Goal: Information Seeking & Learning: Learn about a topic

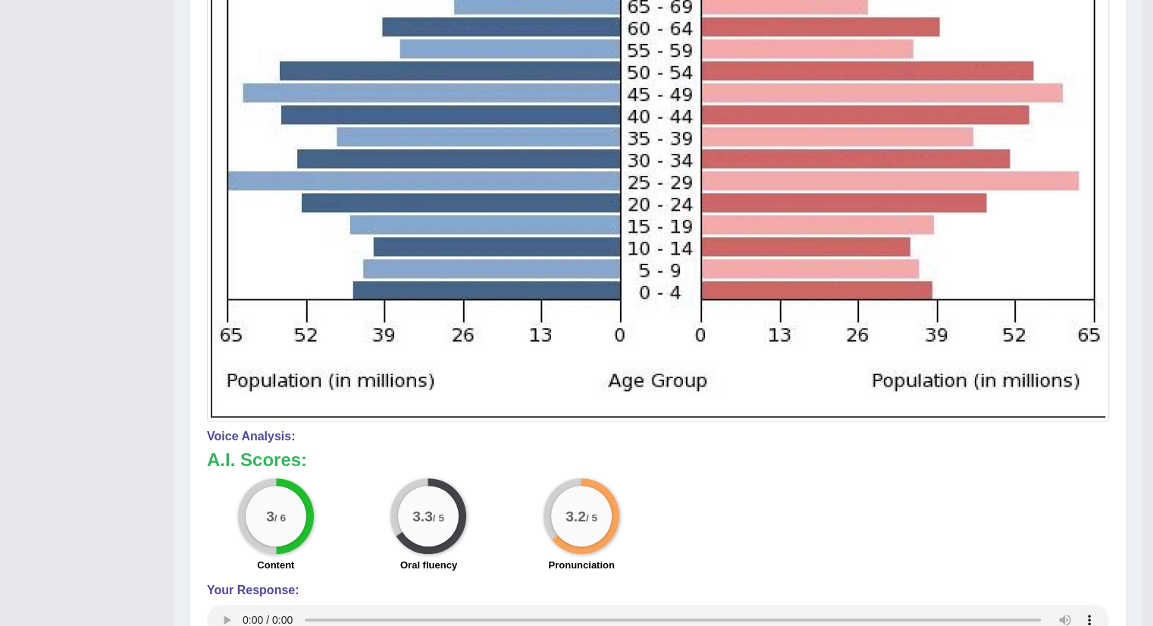
drag, startPoint x: 1147, startPoint y: 365, endPoint x: 1158, endPoint y: 376, distance: 15.5
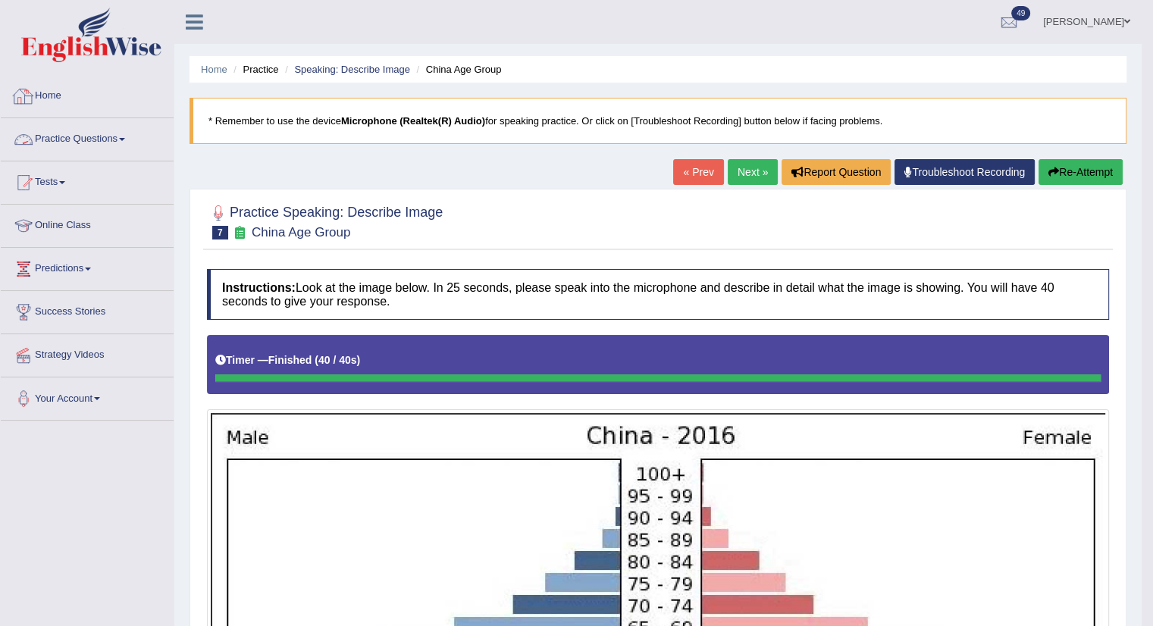
click at [75, 130] on link "Practice Questions" at bounding box center [87, 137] width 173 height 38
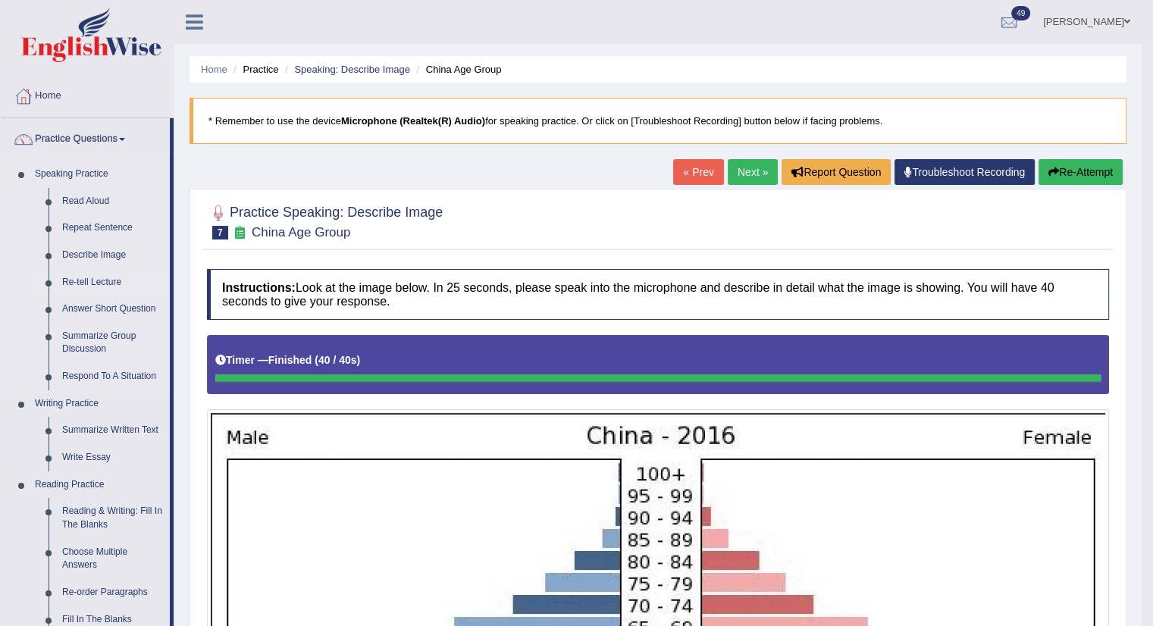
click at [95, 284] on link "Re-tell Lecture" at bounding box center [112, 282] width 114 height 27
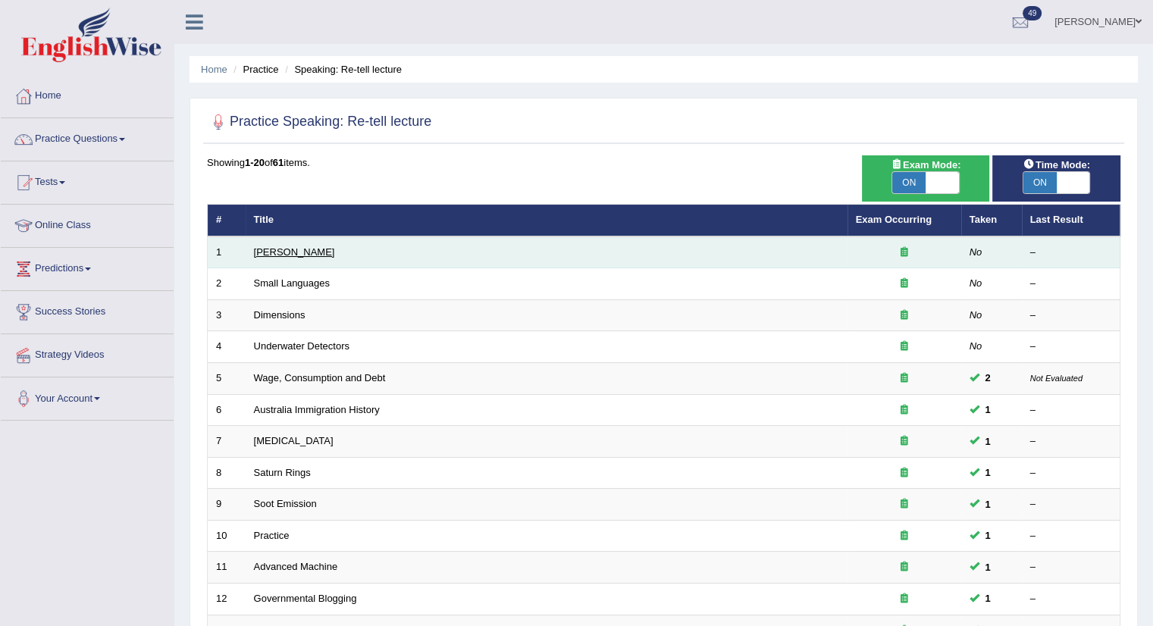
click at [291, 249] on link "Amory Lovins" at bounding box center [294, 251] width 81 height 11
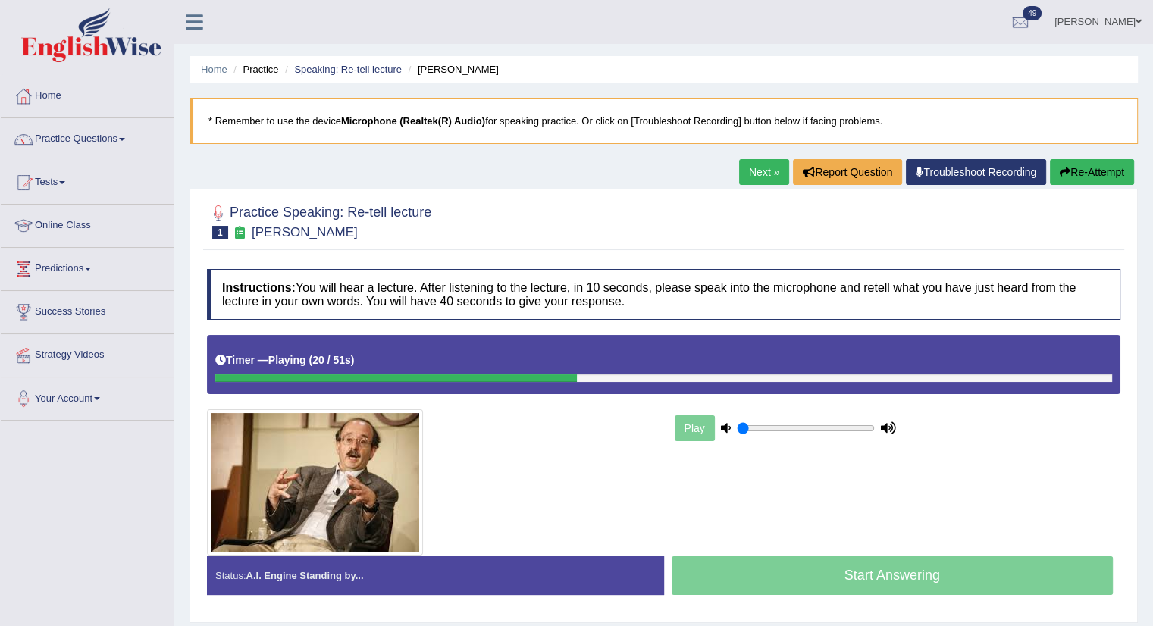
click at [1093, 161] on button "Re-Attempt" at bounding box center [1092, 172] width 84 height 26
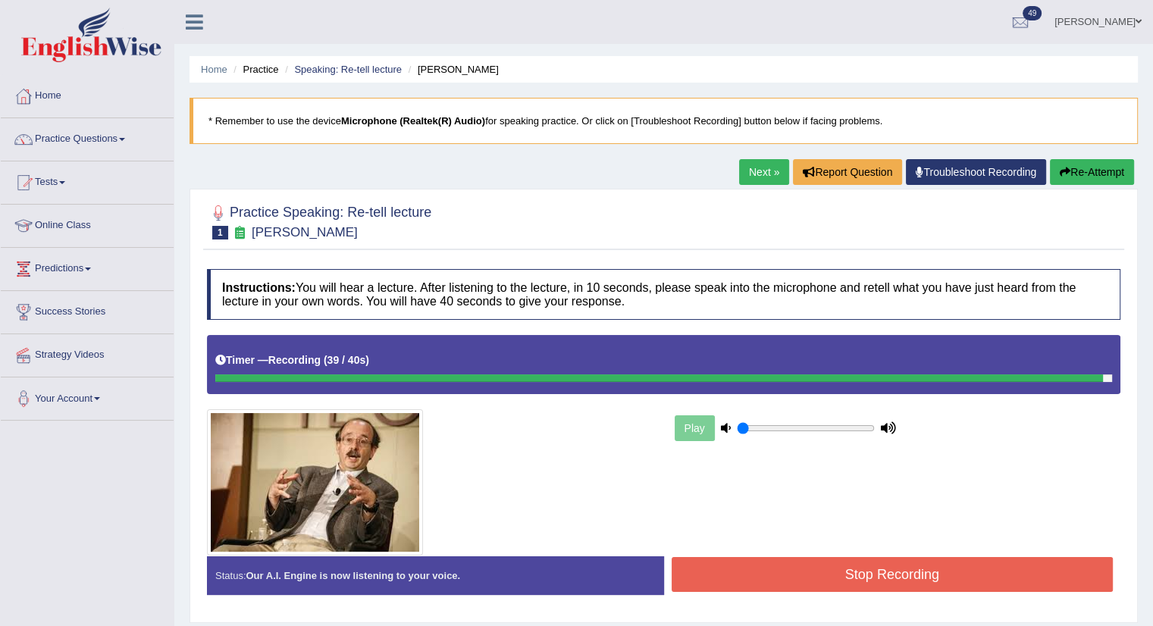
click at [843, 563] on button "Stop Recording" at bounding box center [892, 574] width 442 height 35
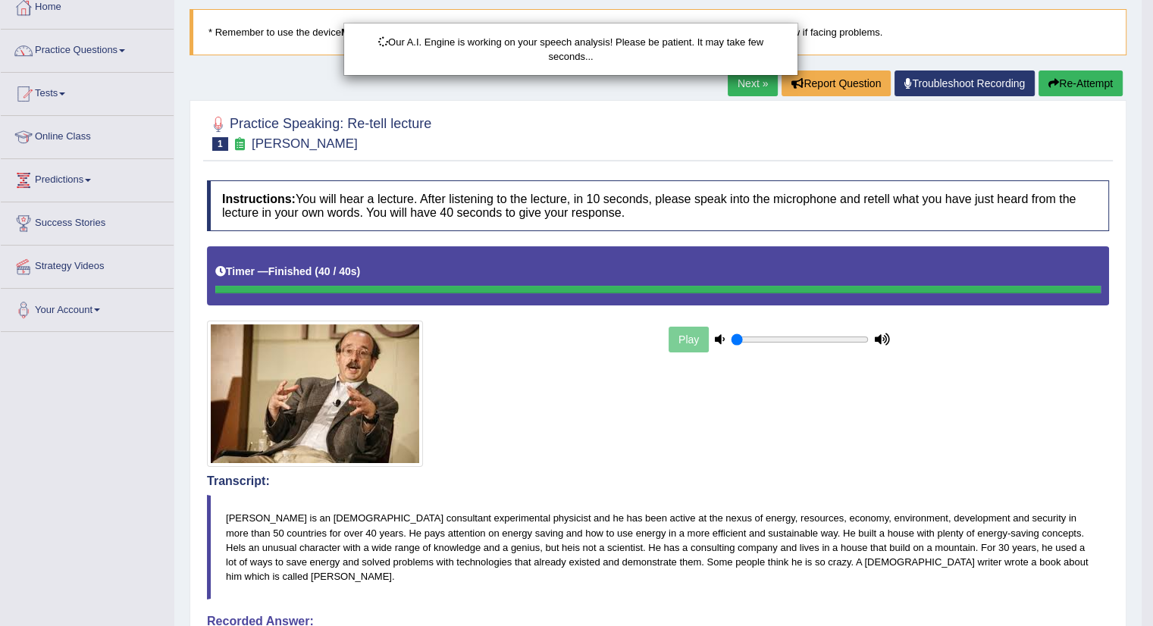
scroll to position [162, 0]
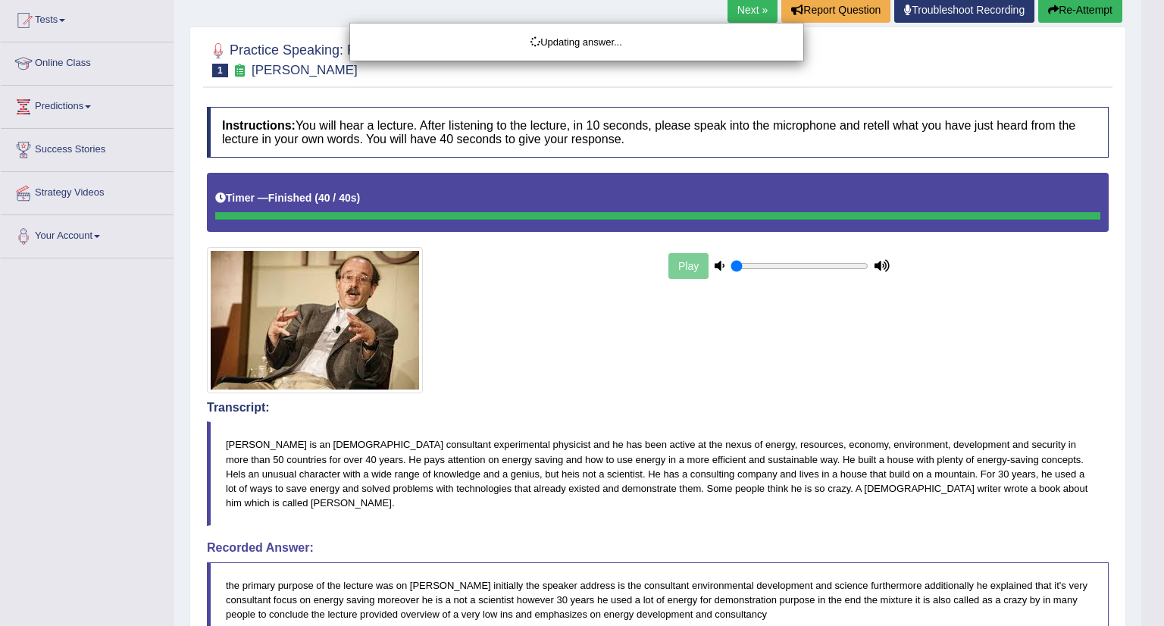
drag, startPoint x: 1163, startPoint y: 179, endPoint x: 1163, endPoint y: 402, distance: 223.6
click at [1163, 402] on html "Toggle navigation Home Practice Questions Speaking Practice Read Aloud Repeat S…" at bounding box center [582, 151] width 1164 height 626
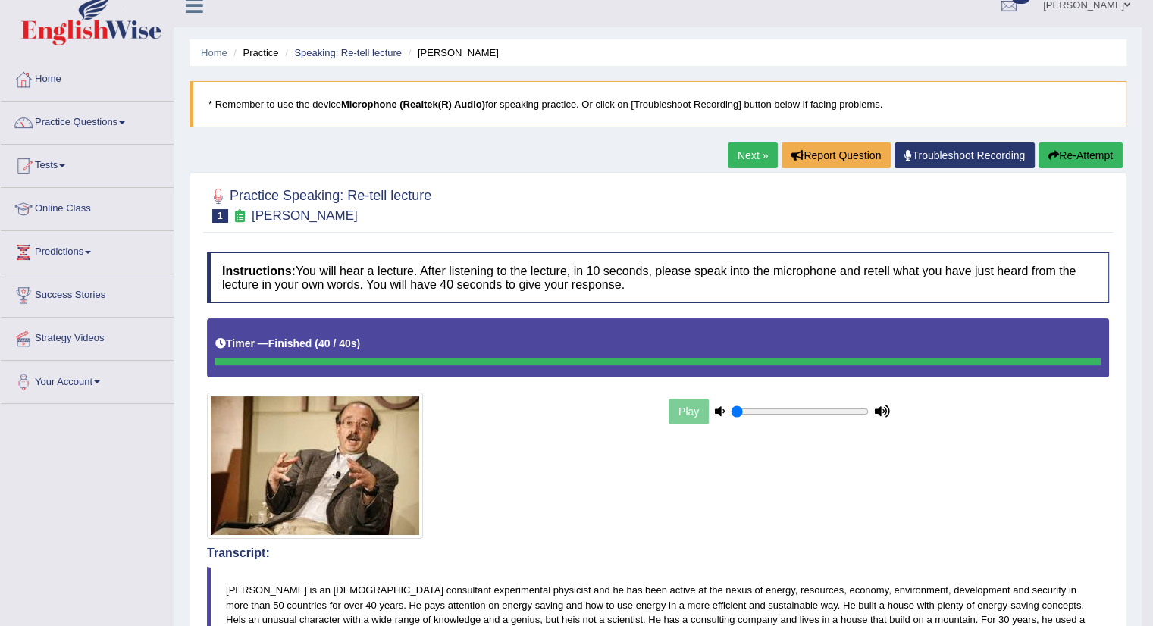
scroll to position [0, 0]
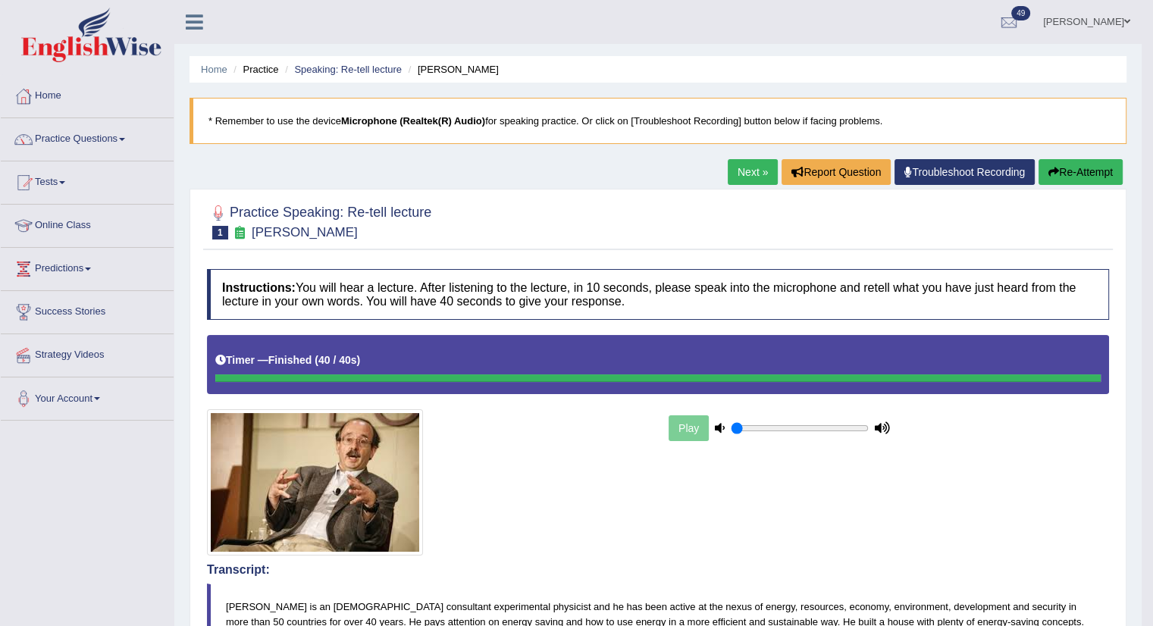
click at [738, 166] on link "Next »" at bounding box center [753, 172] width 50 height 26
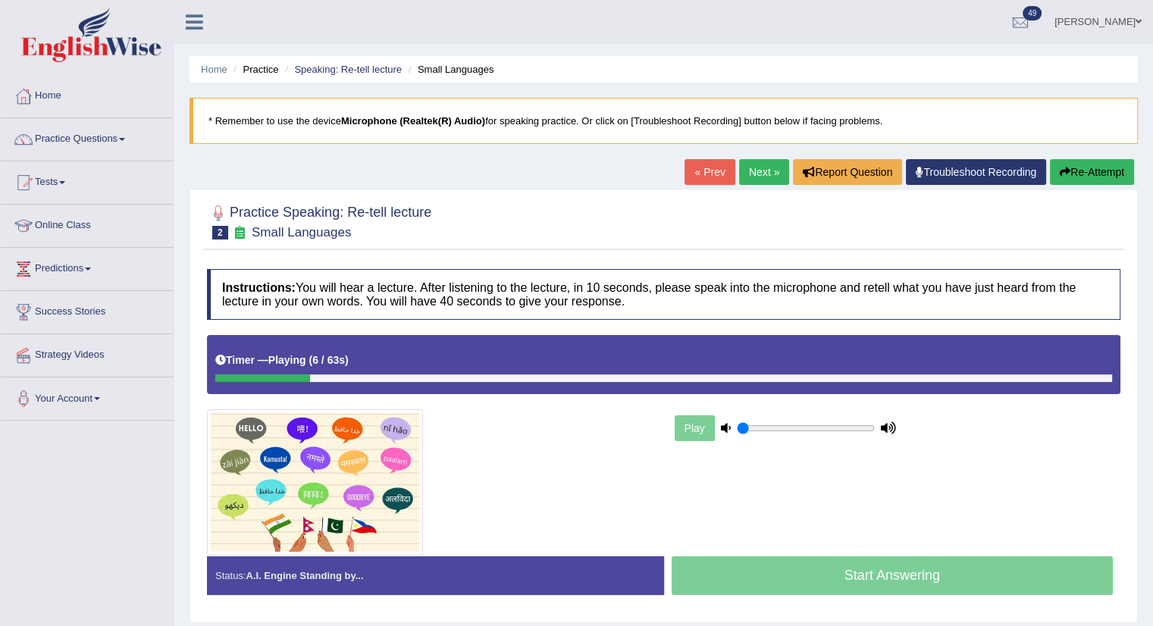
click at [1109, 164] on button "Re-Attempt" at bounding box center [1092, 172] width 84 height 26
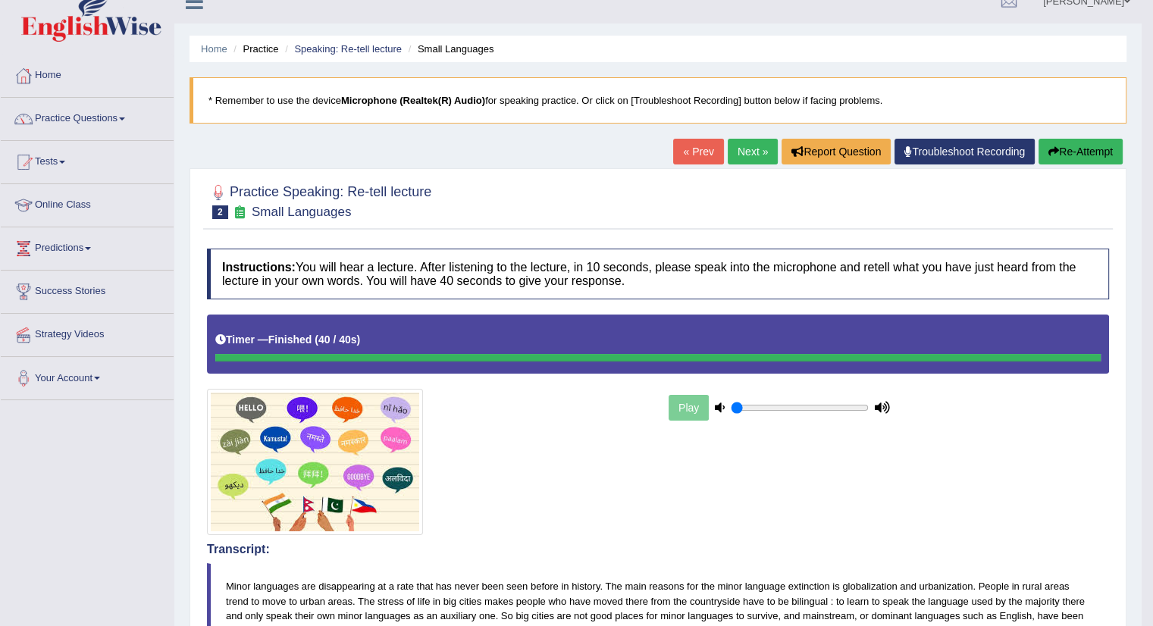
scroll to position [19, 0]
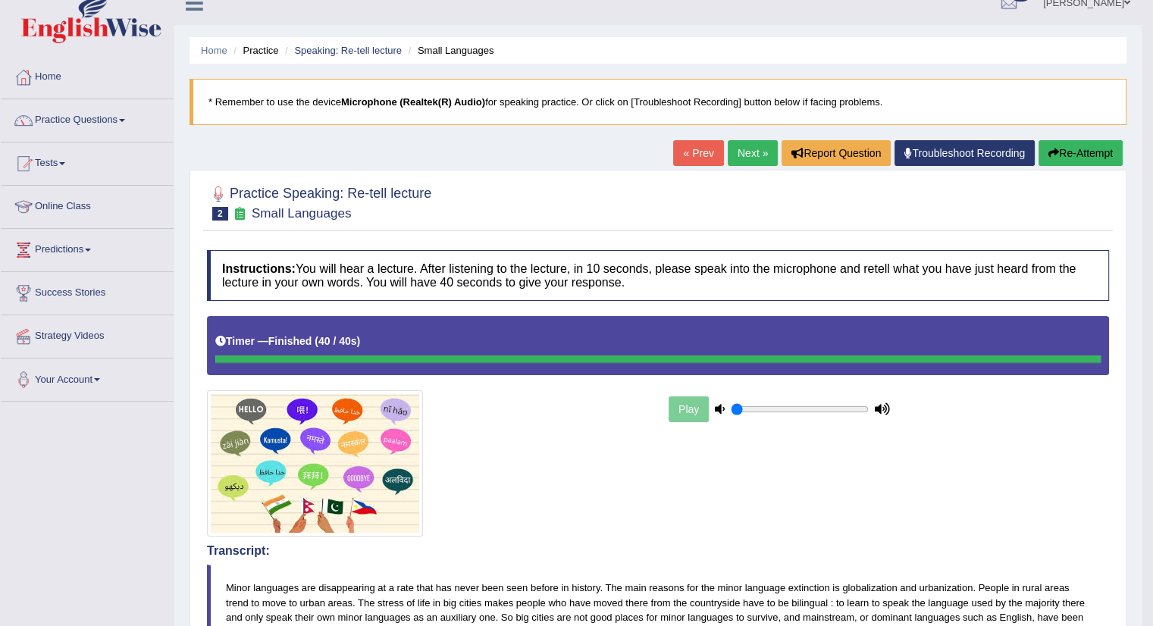
click at [743, 161] on link "Next »" at bounding box center [753, 153] width 50 height 26
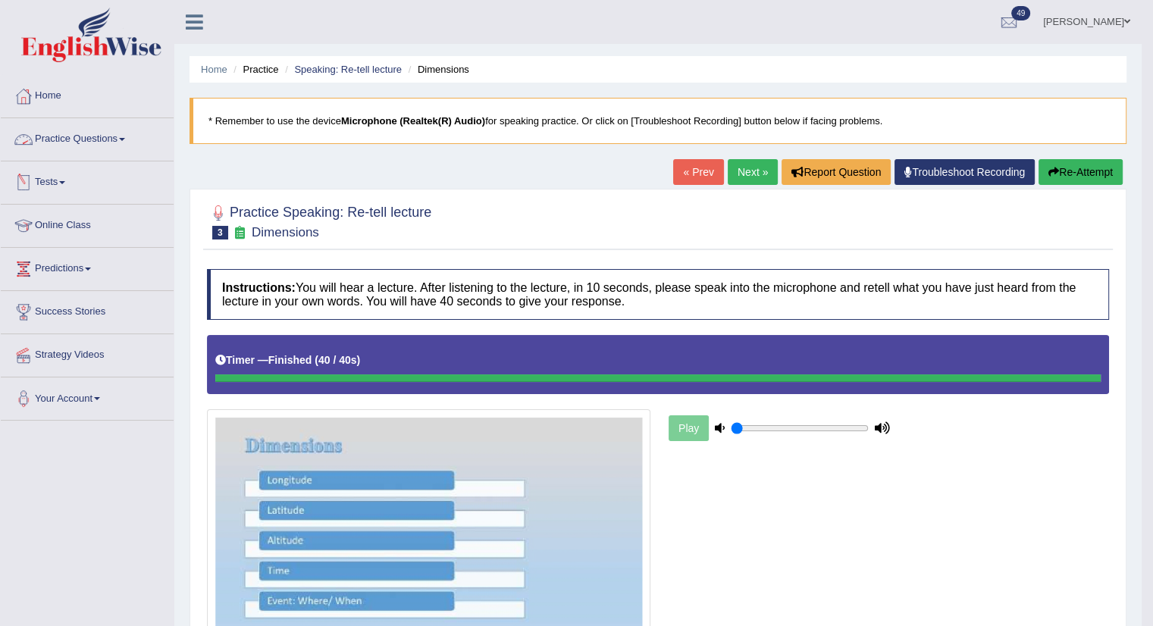
click at [100, 148] on link "Practice Questions" at bounding box center [87, 137] width 173 height 38
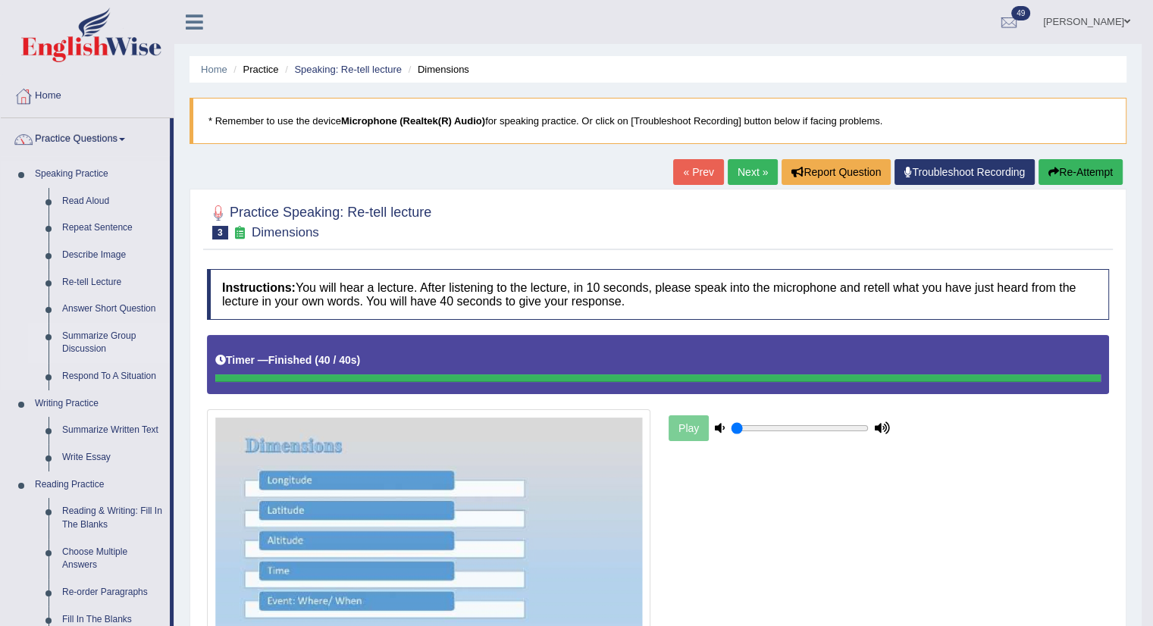
click at [90, 352] on link "Summarize Group Discussion" at bounding box center [112, 343] width 114 height 40
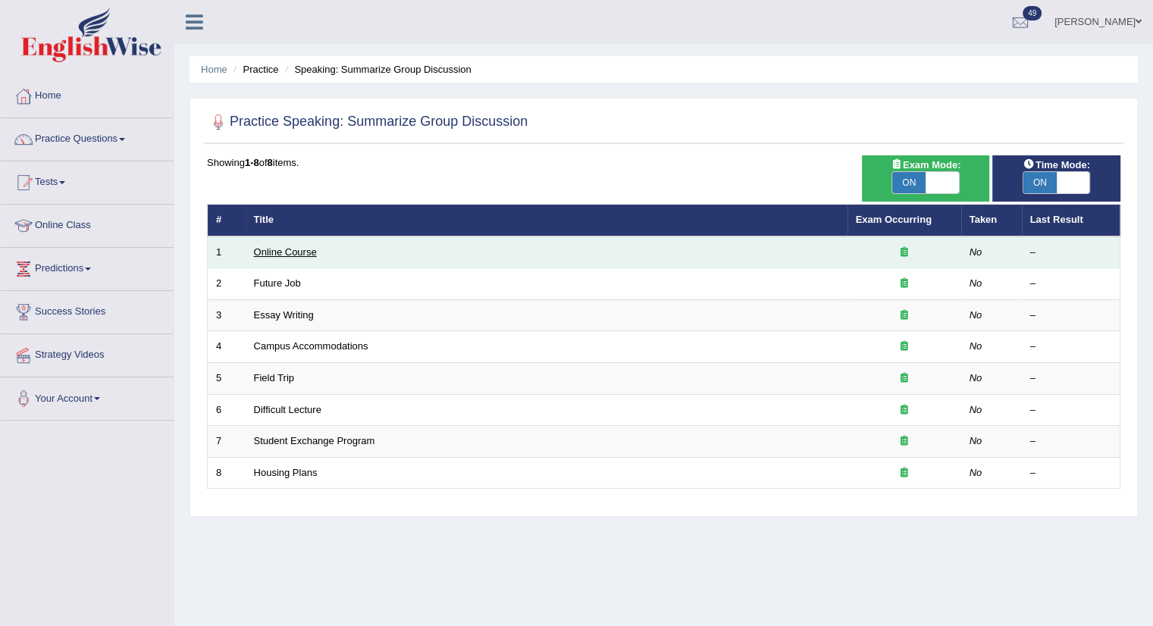
click at [273, 255] on link "Online Course" at bounding box center [285, 251] width 63 height 11
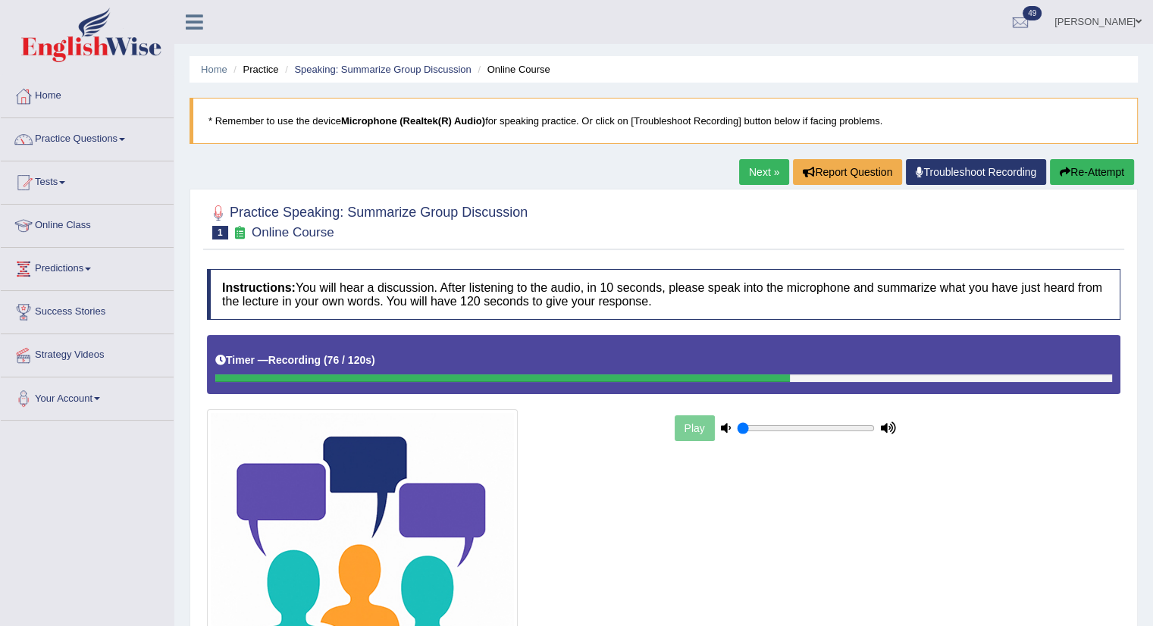
scroll to position [208, 0]
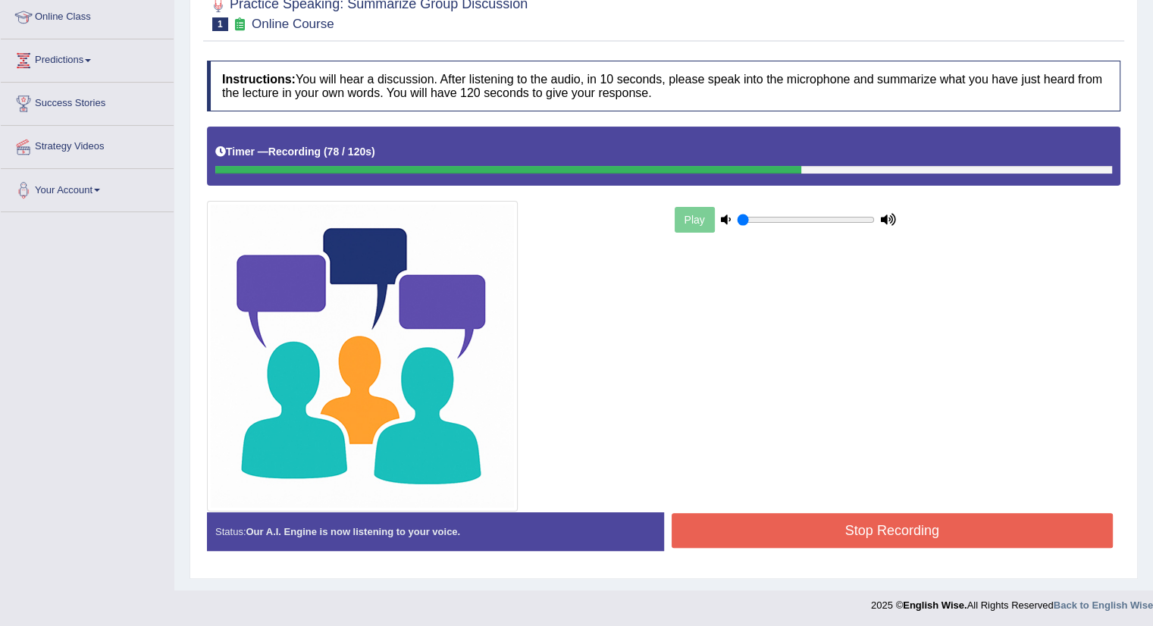
click at [867, 524] on button "Stop Recording" at bounding box center [892, 530] width 442 height 35
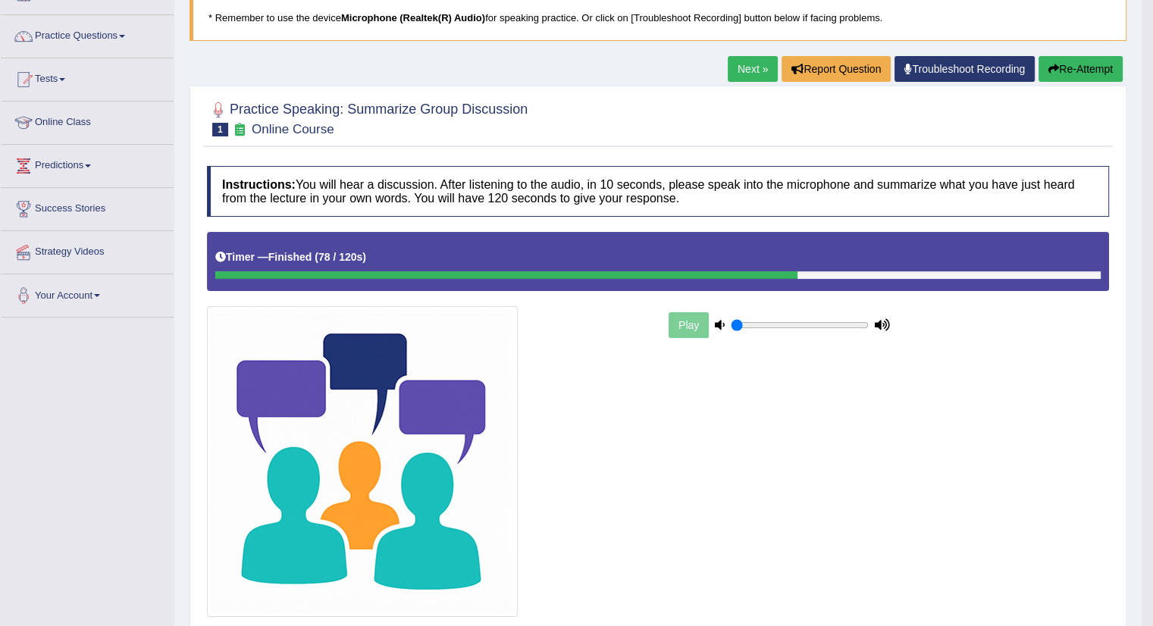
scroll to position [0, 0]
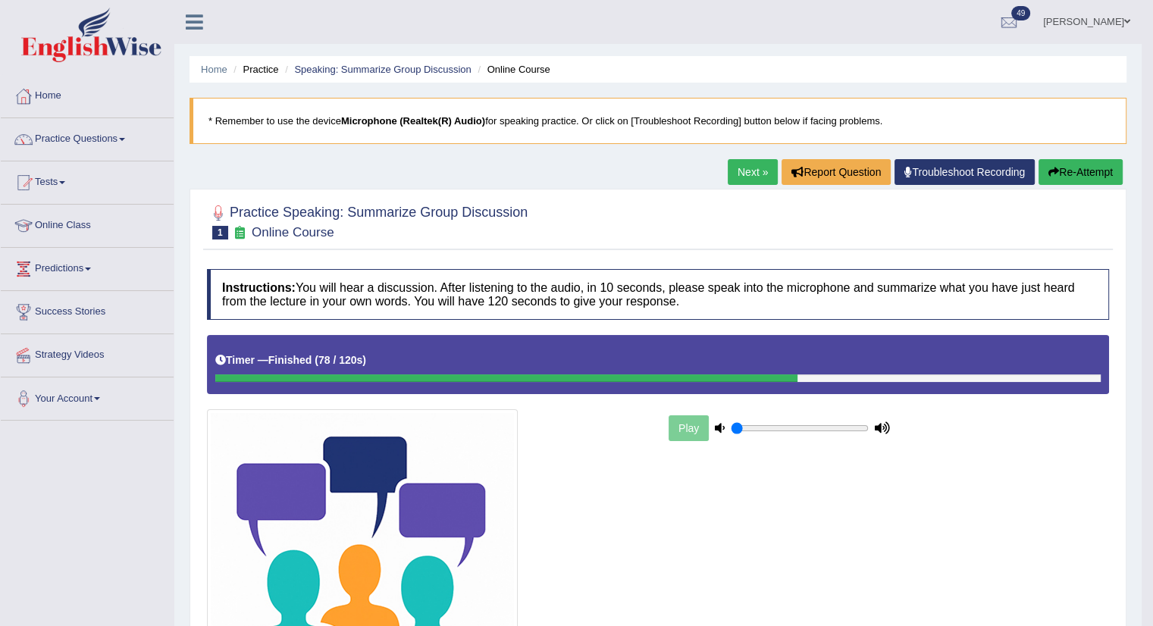
click at [730, 170] on link "Next »" at bounding box center [753, 172] width 50 height 26
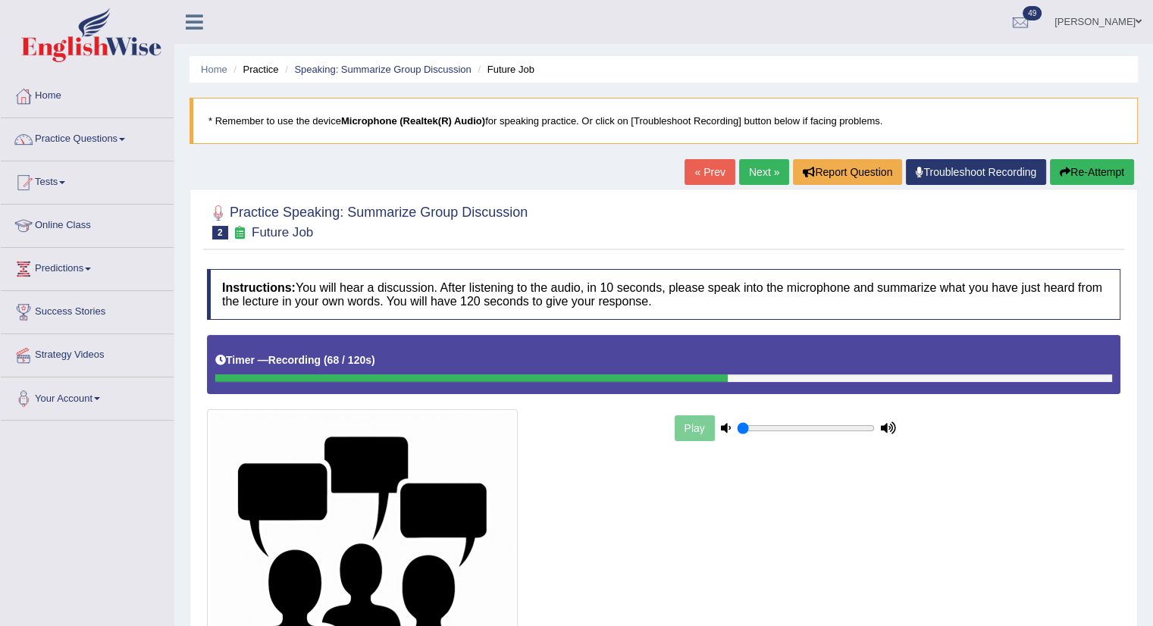
scroll to position [208, 0]
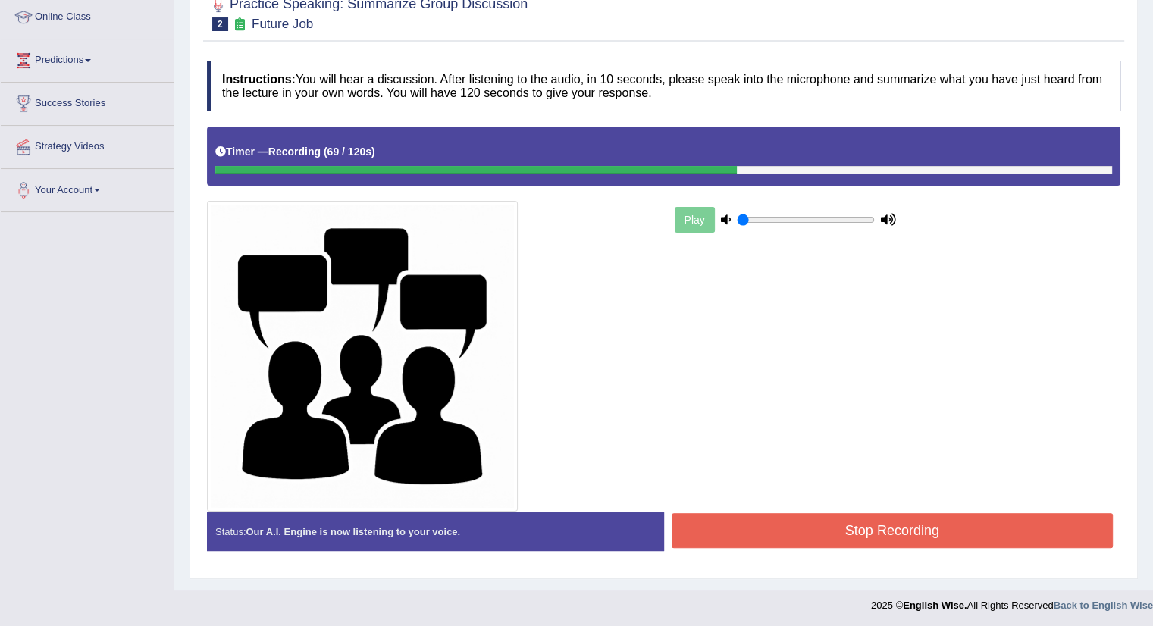
click at [1044, 531] on button "Stop Recording" at bounding box center [892, 530] width 442 height 35
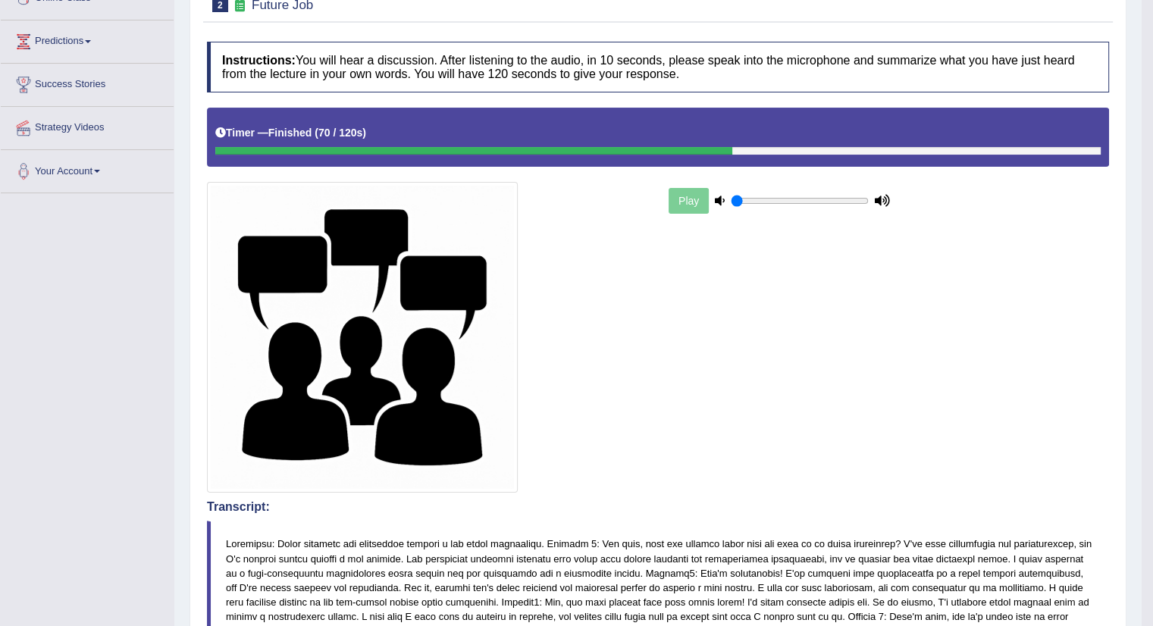
scroll to position [0, 0]
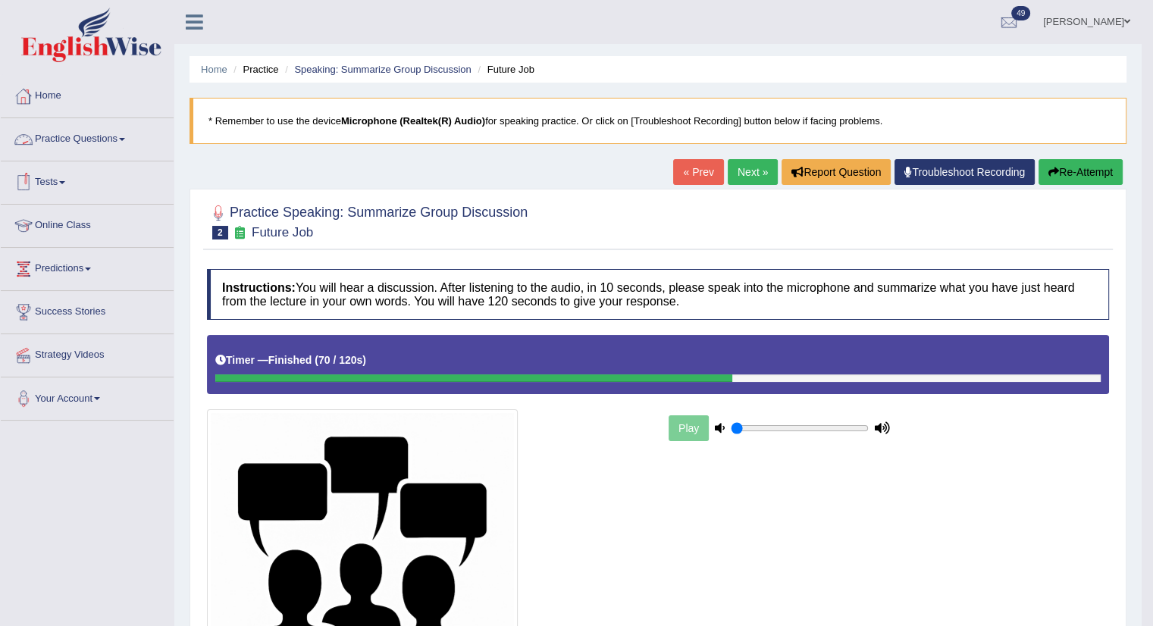
click at [112, 128] on link "Practice Questions" at bounding box center [87, 137] width 173 height 38
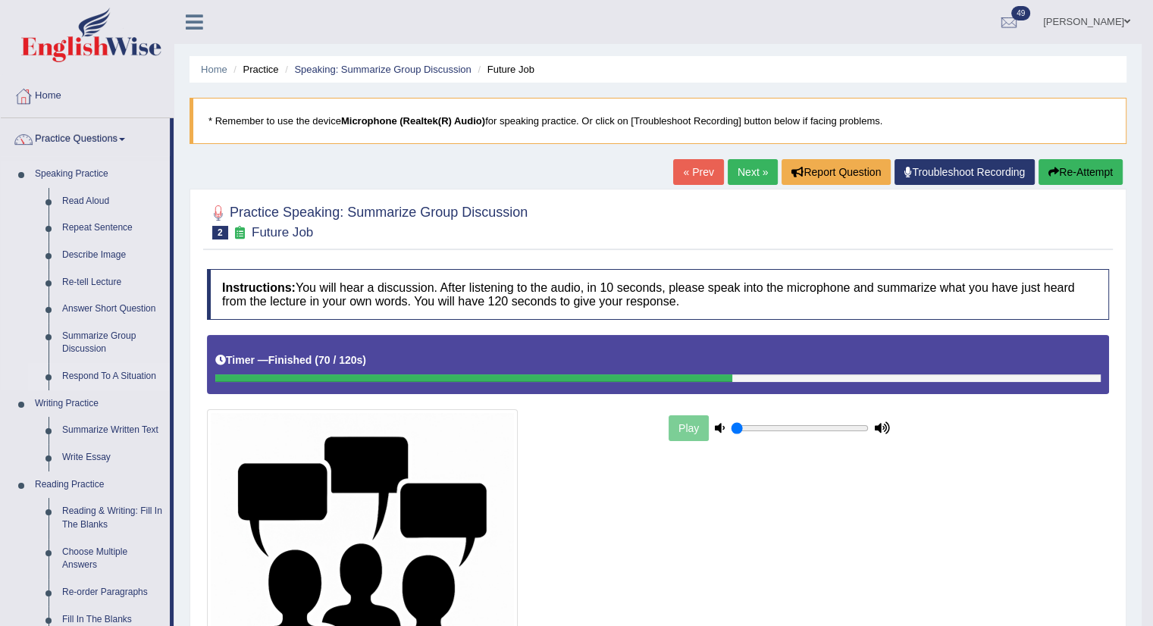
click at [119, 379] on link "Respond To A Situation" at bounding box center [112, 376] width 114 height 27
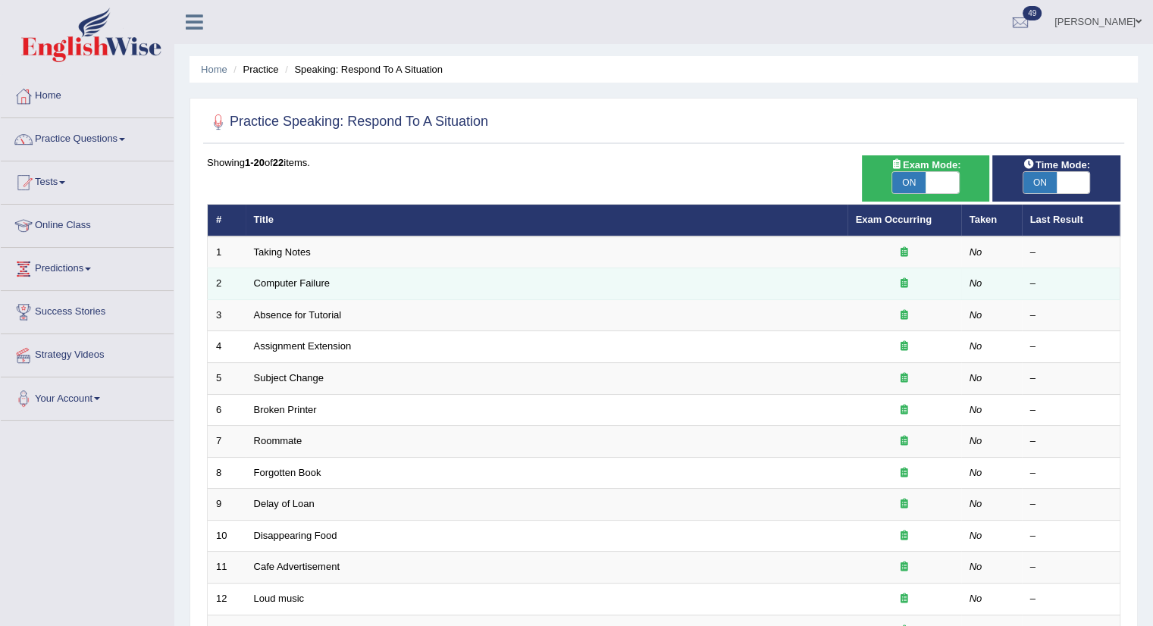
click at [279, 271] on td "Computer Failure" at bounding box center [547, 284] width 602 height 32
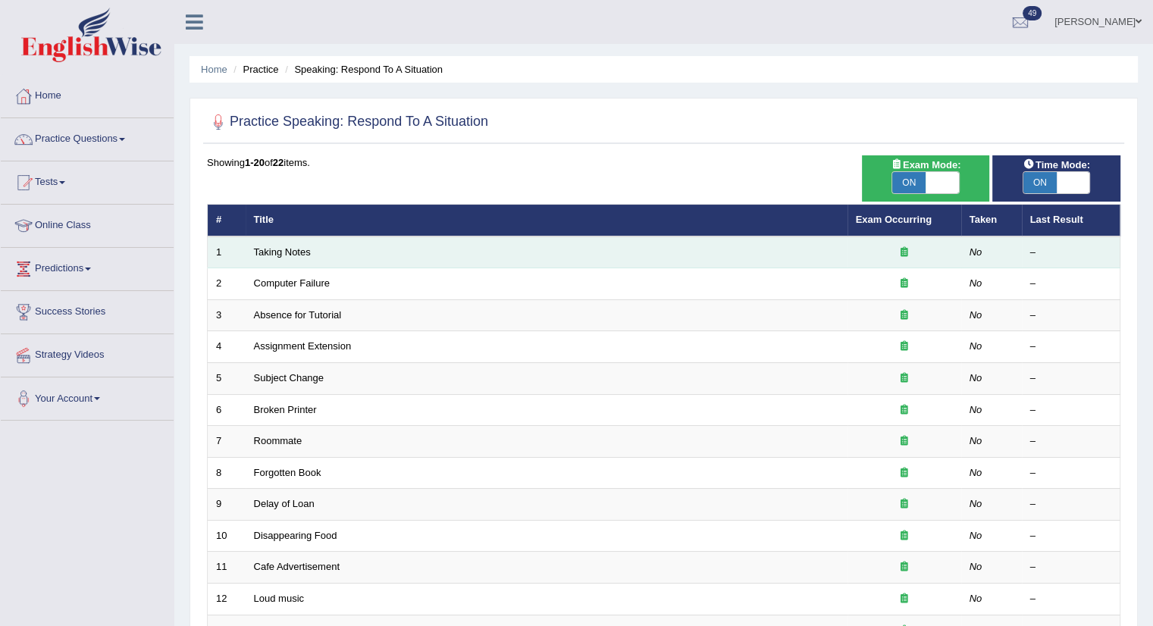
click at [276, 257] on td "Taking Notes" at bounding box center [547, 252] width 602 height 32
click at [277, 255] on link "Taking Notes" at bounding box center [282, 251] width 57 height 11
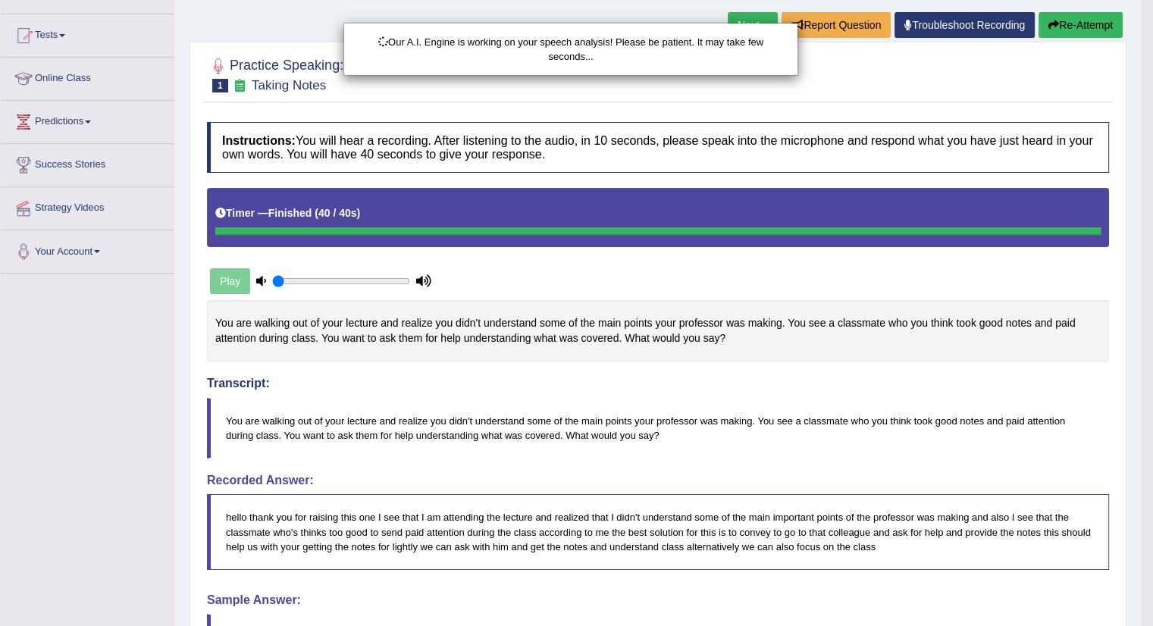
scroll to position [309, 0]
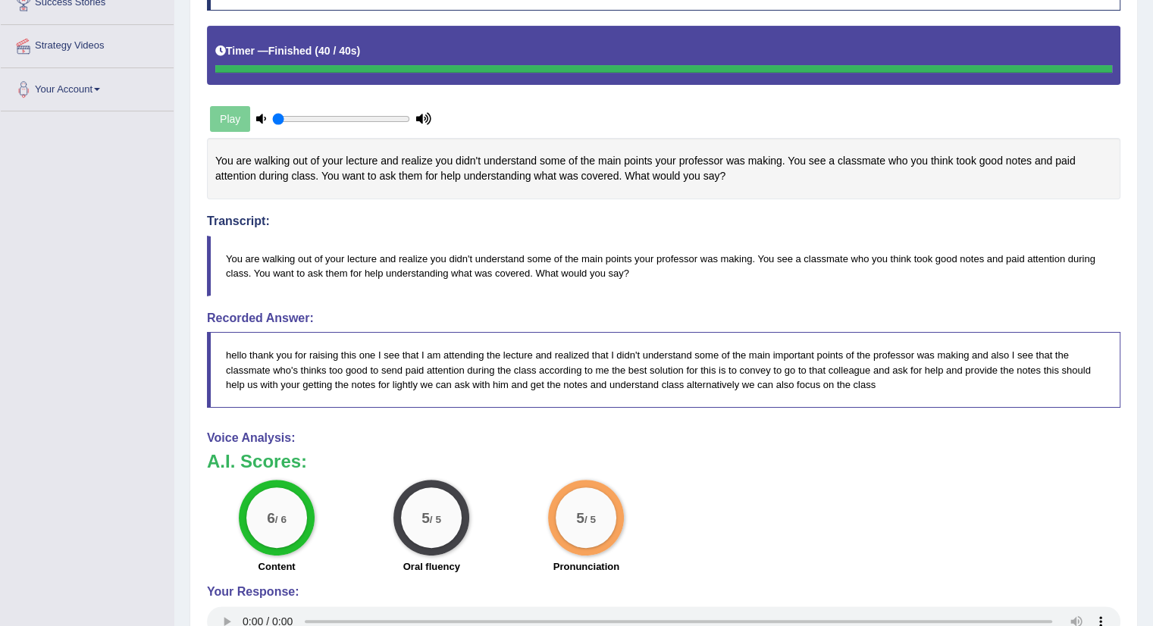
drag, startPoint x: 1160, startPoint y: 237, endPoint x: 1163, endPoint y: 518, distance: 281.2
click at [1153, 317] on html "Toggle navigation Home Practice Questions Speaking Practice Read Aloud Repeat S…" at bounding box center [576, 4] width 1153 height 626
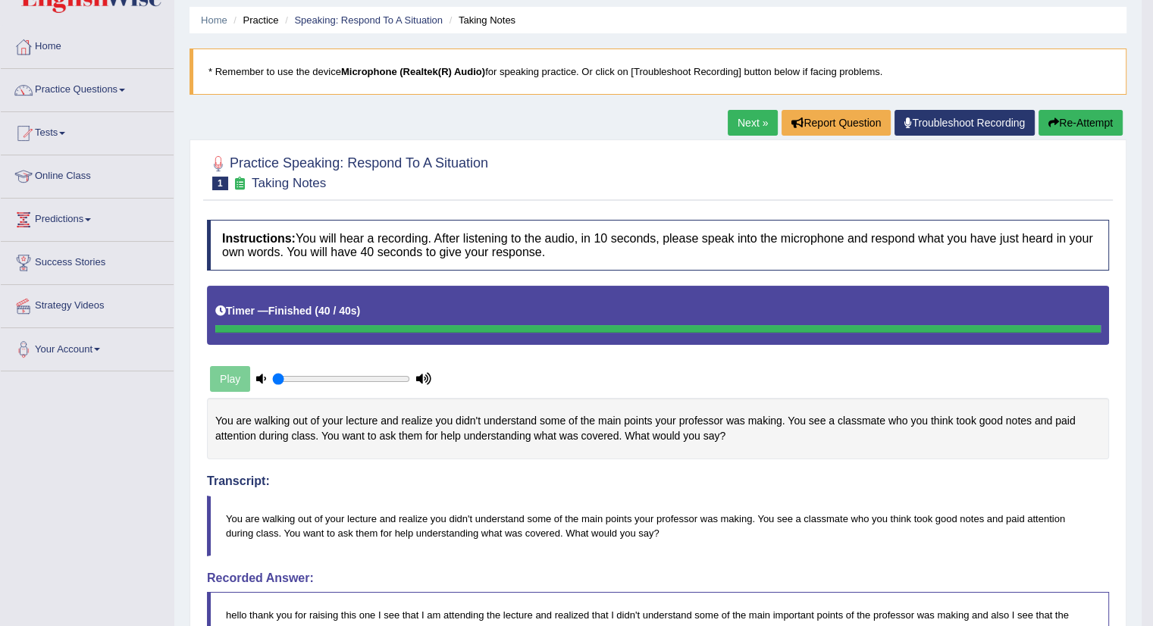
scroll to position [47, 0]
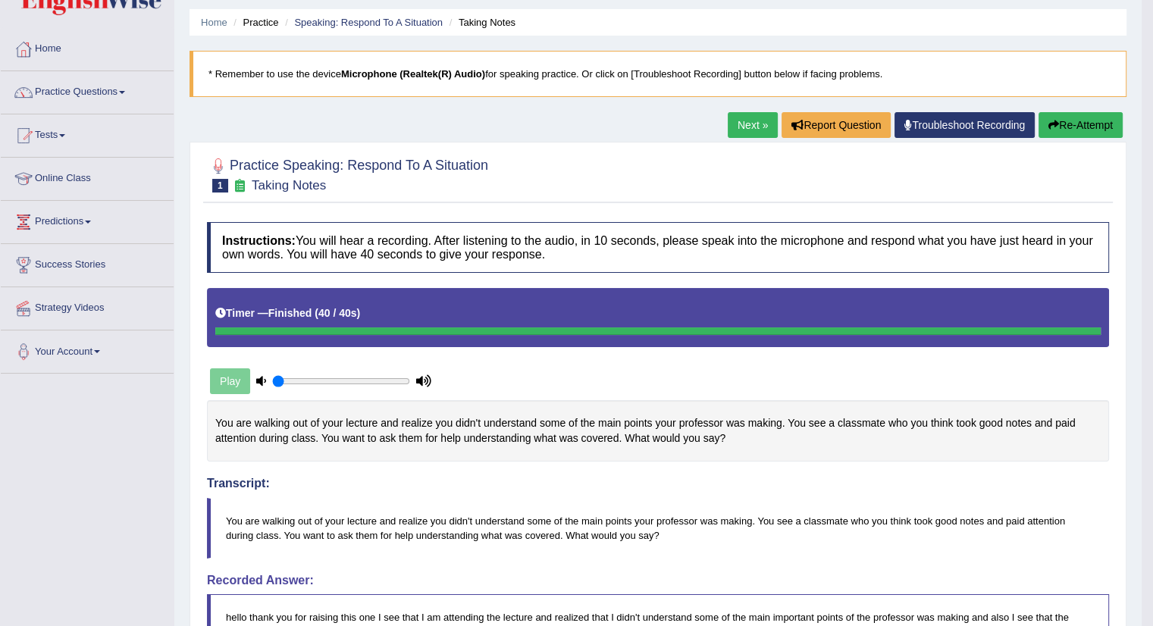
click at [749, 122] on link "Next »" at bounding box center [753, 125] width 50 height 26
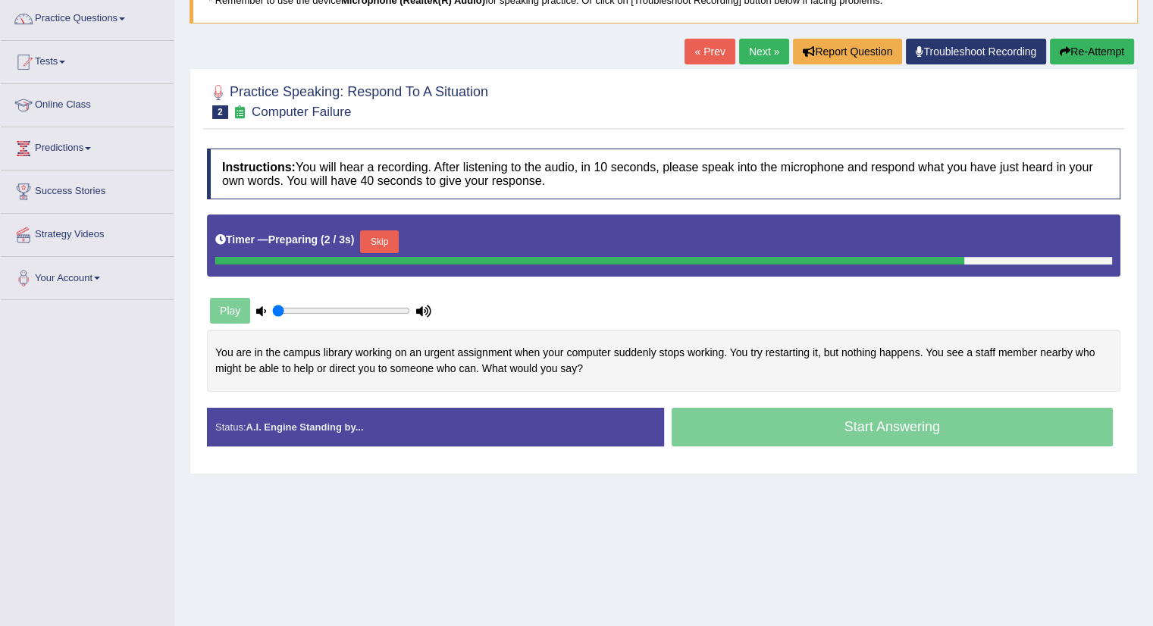
scroll to position [120, 0]
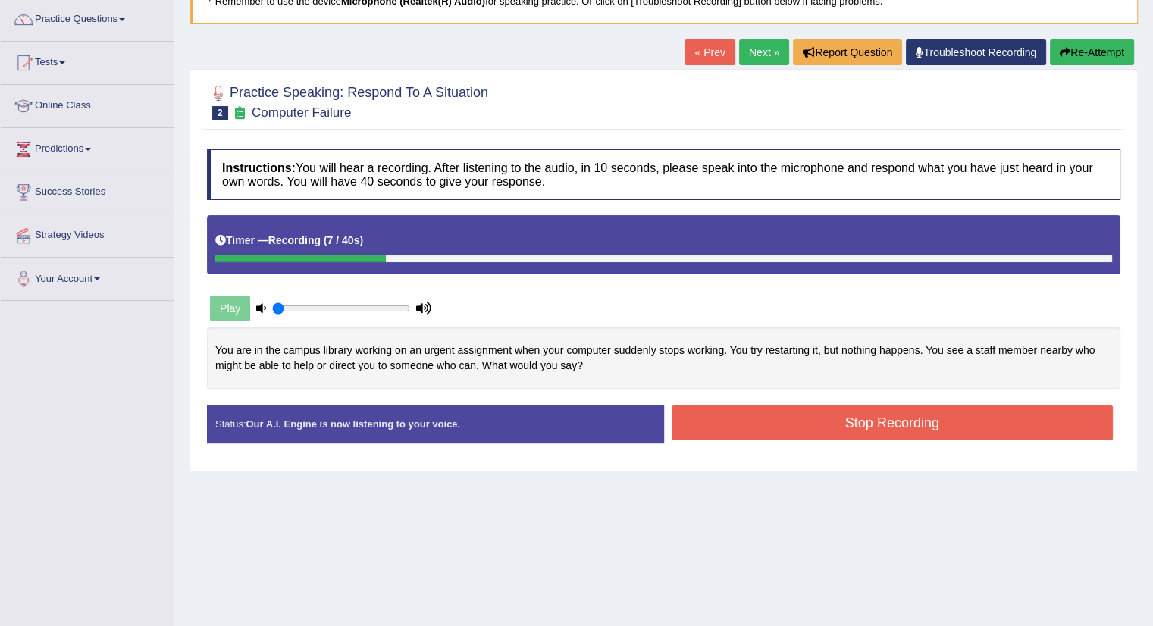
click at [1088, 58] on button "Re-Attempt" at bounding box center [1092, 52] width 84 height 26
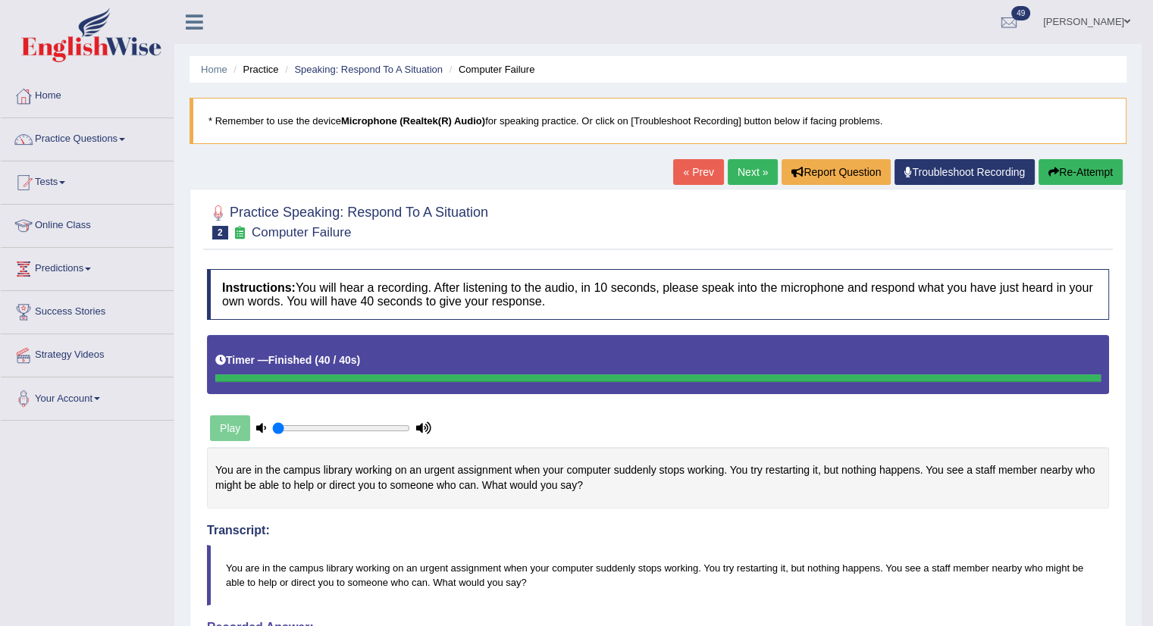
click at [759, 171] on link "Next »" at bounding box center [753, 172] width 50 height 26
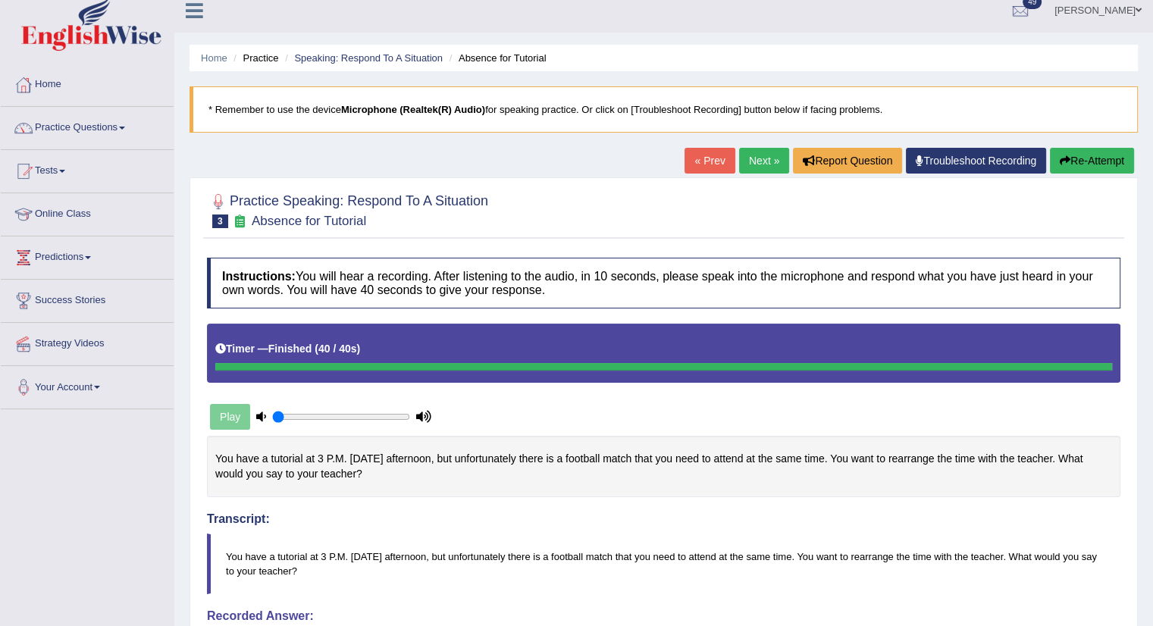
drag, startPoint x: 1163, startPoint y: 190, endPoint x: 1163, endPoint y: 352, distance: 162.2
click at [1152, 352] on html "Toggle navigation Home Practice Questions Speaking Practice Read Aloud Repeat S…" at bounding box center [576, 302] width 1153 height 626
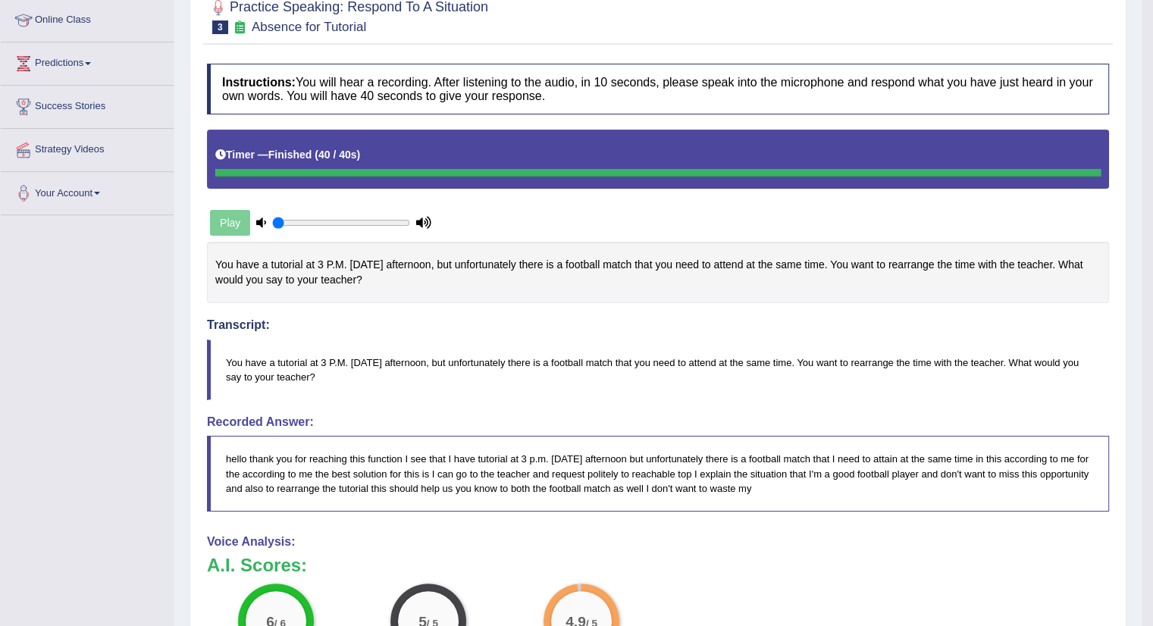
scroll to position [189, 0]
